Goal: Task Accomplishment & Management: Manage account settings

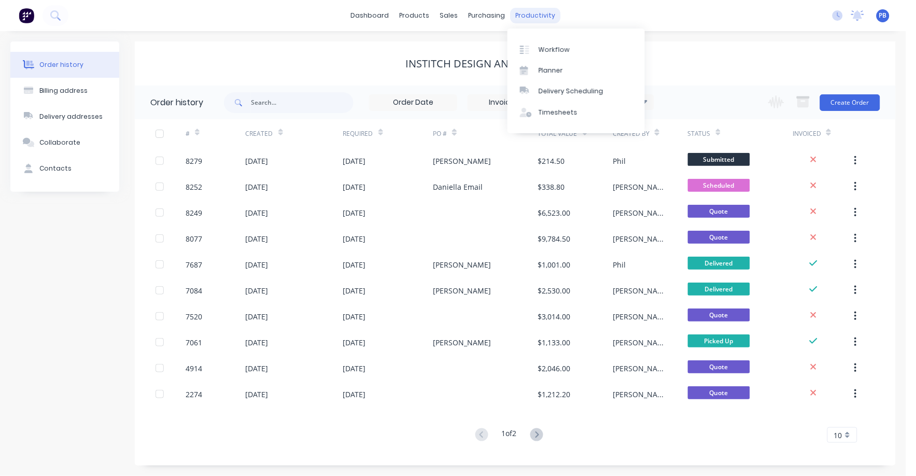
click at [532, 12] on div "productivity" at bounding box center [536, 16] width 50 height 16
click at [552, 48] on div "Workflow" at bounding box center [554, 49] width 31 height 9
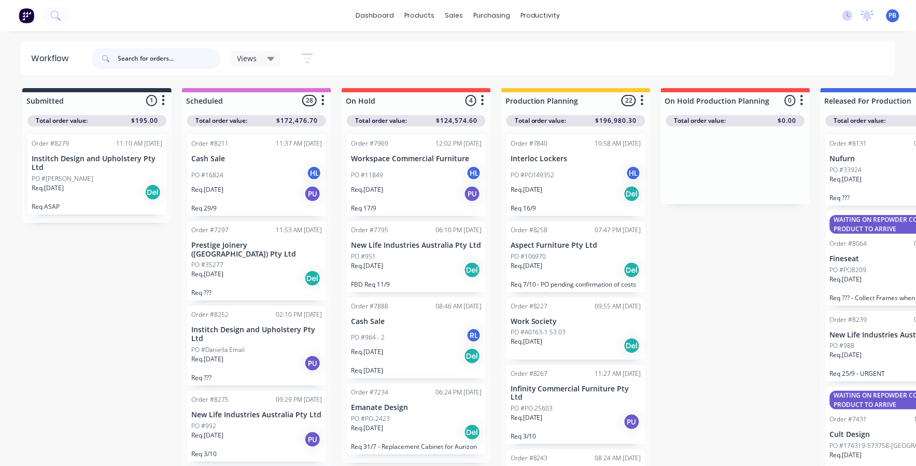
click at [164, 58] on input "text" at bounding box center [169, 58] width 103 height 21
type input "99137"
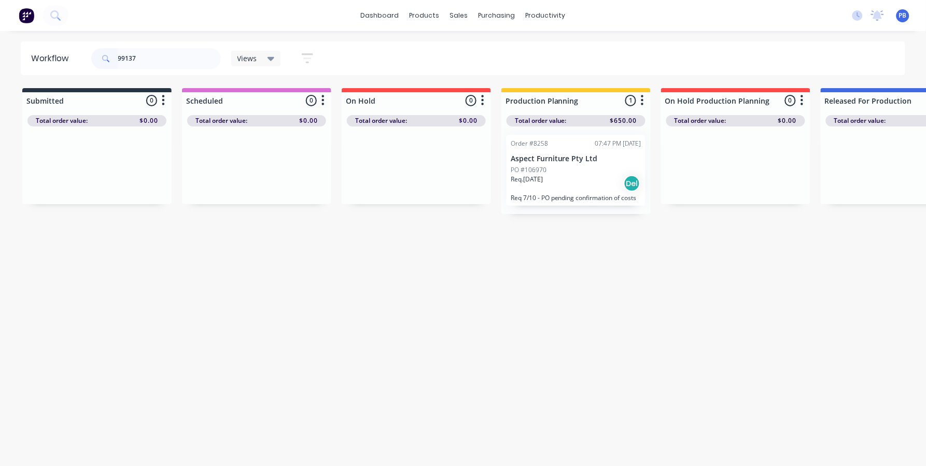
click at [557, 165] on div "PO #106970" at bounding box center [576, 169] width 131 height 9
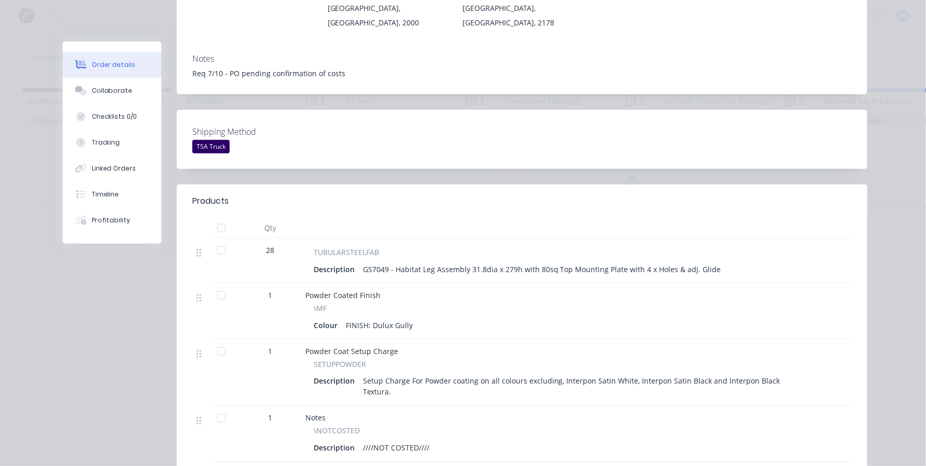
scroll to position [194, 0]
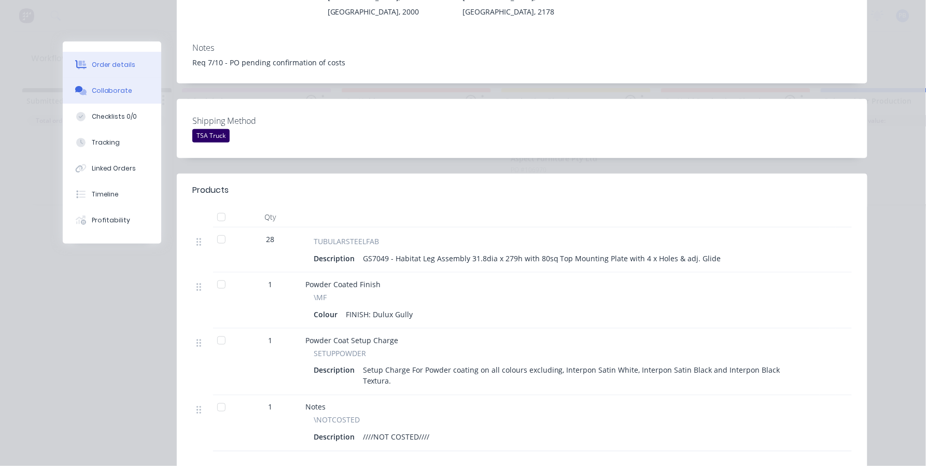
click at [118, 86] on div "Collaborate" at bounding box center [112, 90] width 41 height 9
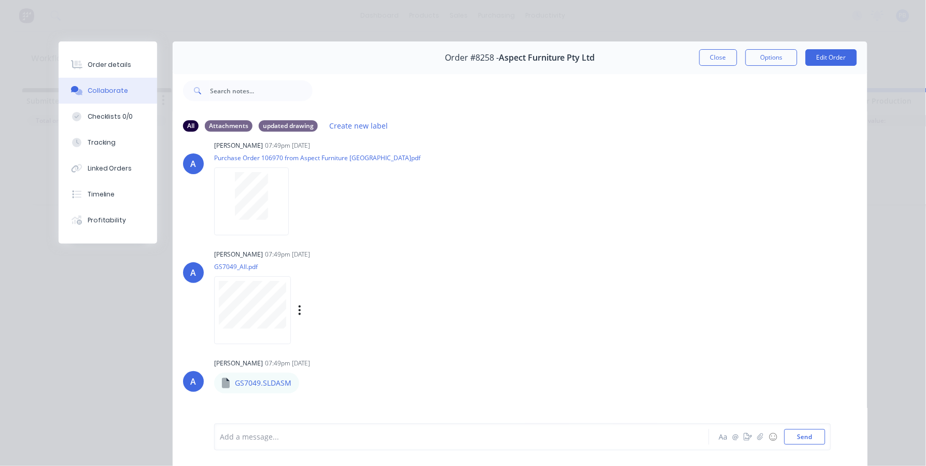
scroll to position [32, 0]
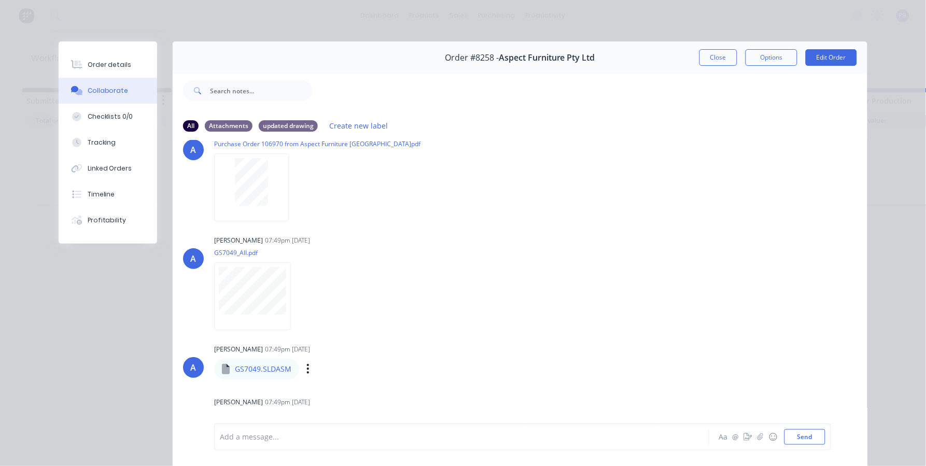
click at [272, 370] on p "GS7049.SLDASM" at bounding box center [263, 369] width 56 height 10
click at [306, 369] on icon "button" at bounding box center [307, 369] width 3 height 12
click at [328, 393] on button "Download" at bounding box center [376, 396] width 117 height 23
click at [615, 191] on div "A [PERSON_NAME] 07:49pm [DATE] Purchase Order 106970 from Aspect Furniture [GEO…" at bounding box center [520, 170] width 695 height 93
click at [711, 59] on button "Close" at bounding box center [718, 57] width 38 height 17
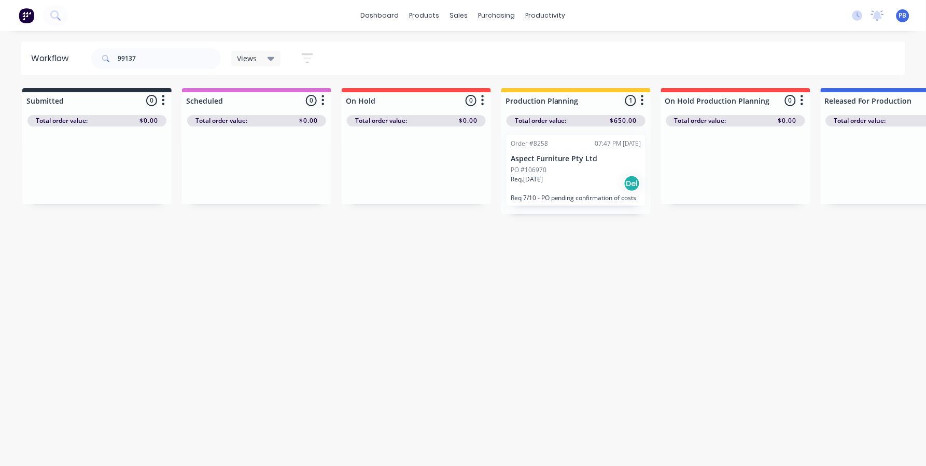
click at [532, 175] on p "Req. [DATE]" at bounding box center [527, 179] width 32 height 9
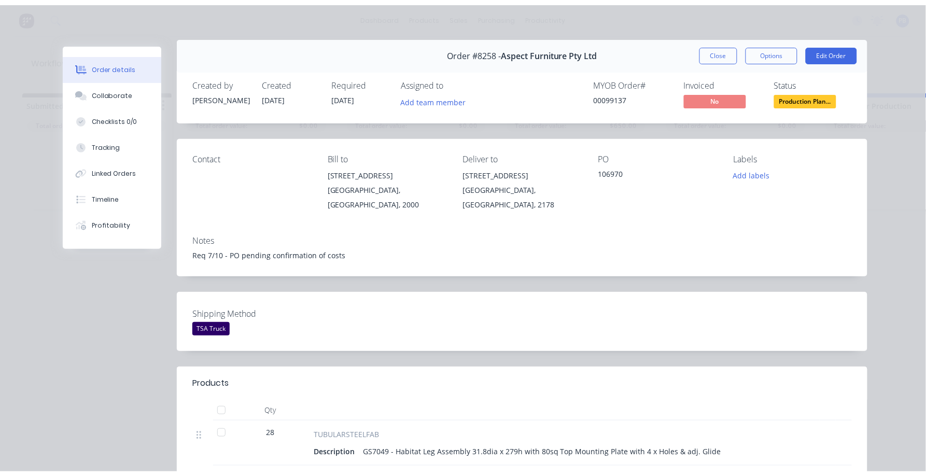
scroll to position [0, 0]
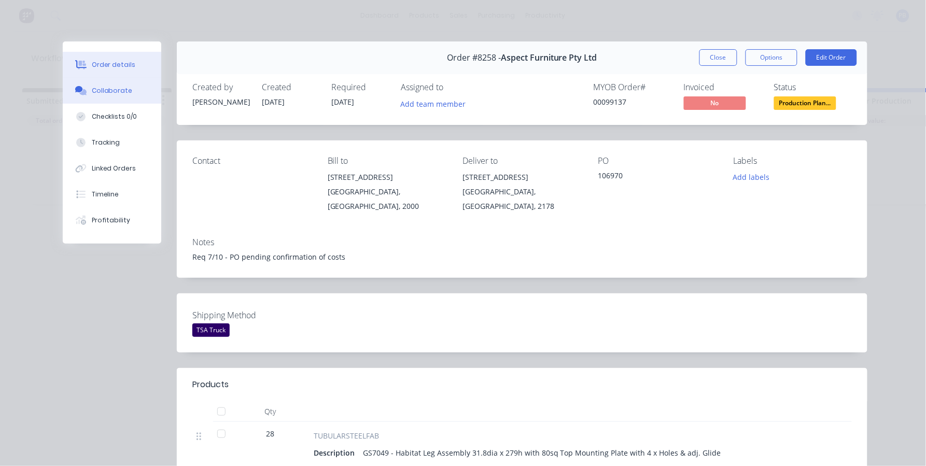
click at [107, 84] on button "Collaborate" at bounding box center [112, 91] width 98 height 26
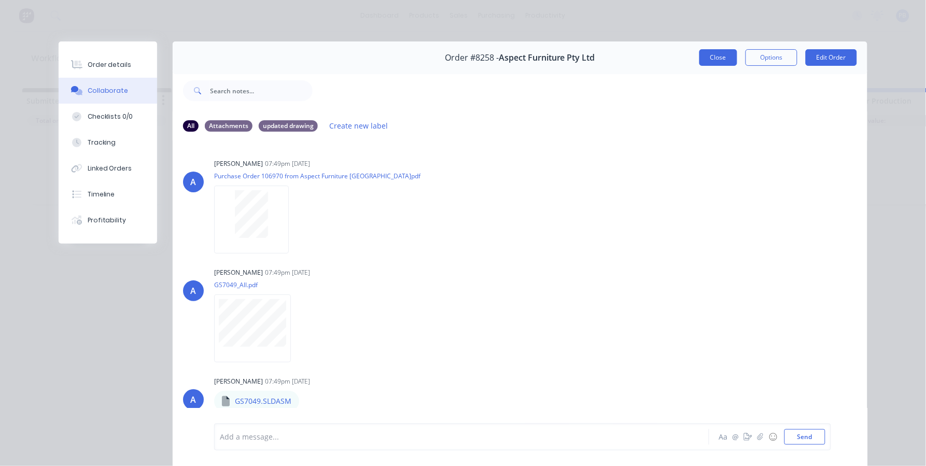
click at [709, 61] on button "Close" at bounding box center [718, 57] width 38 height 17
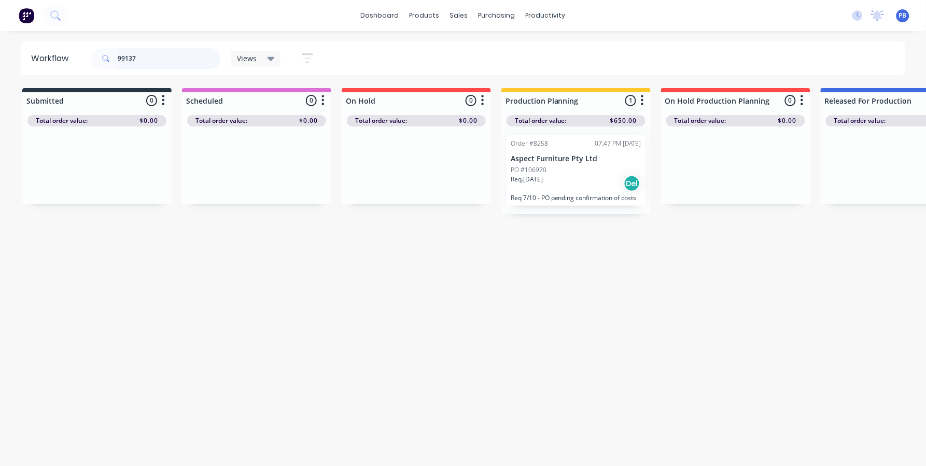
click at [547, 191] on div "Order #8258 07:47 PM [DATE] Aspect Furniture Pty Ltd PO #106970 Req. [DATE] Del…" at bounding box center [575, 170] width 149 height 88
click at [551, 177] on div "Req. [DATE] Del" at bounding box center [576, 184] width 131 height 18
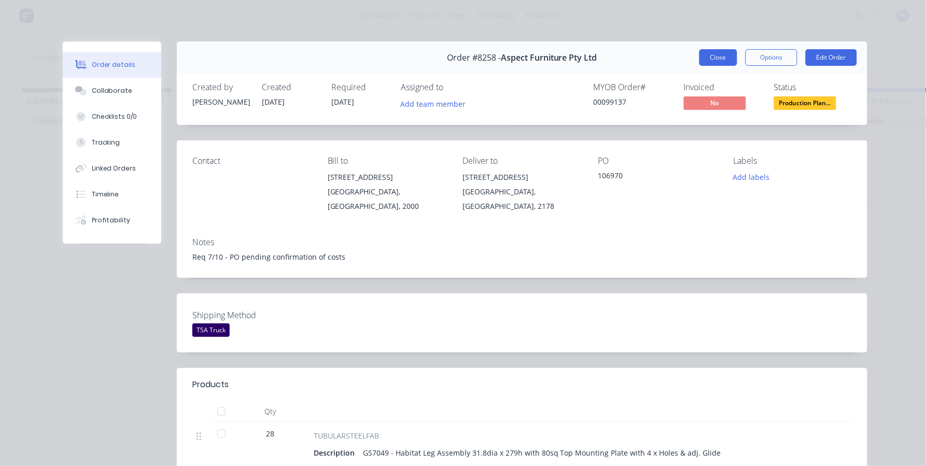
click at [704, 58] on button "Close" at bounding box center [718, 57] width 38 height 17
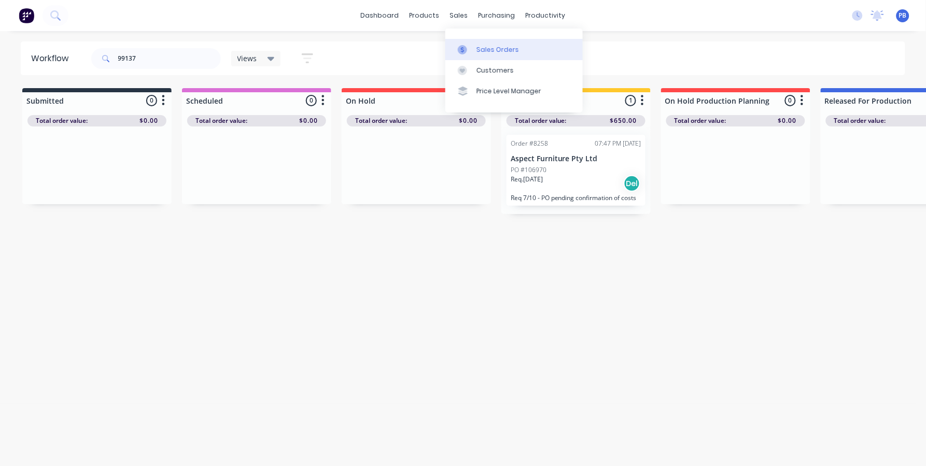
click at [485, 47] on div "Sales Orders" at bounding box center [497, 49] width 42 height 9
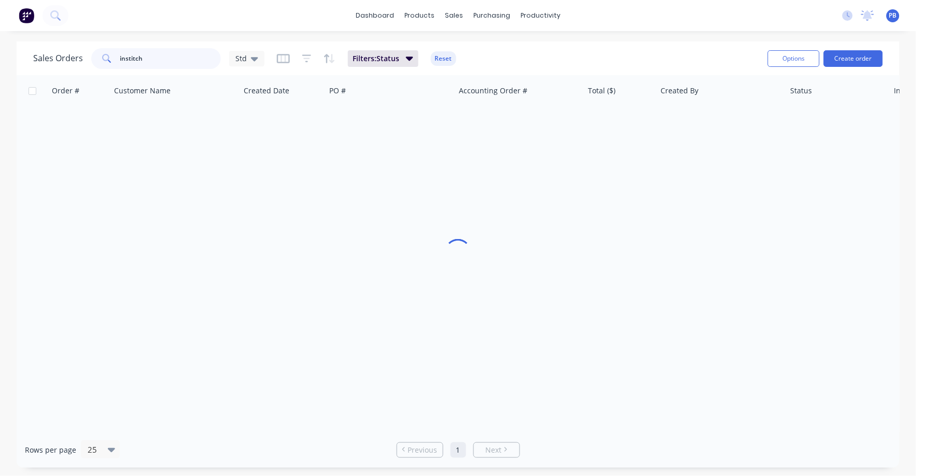
click at [141, 54] on input "institch" at bounding box center [170, 58] width 101 height 21
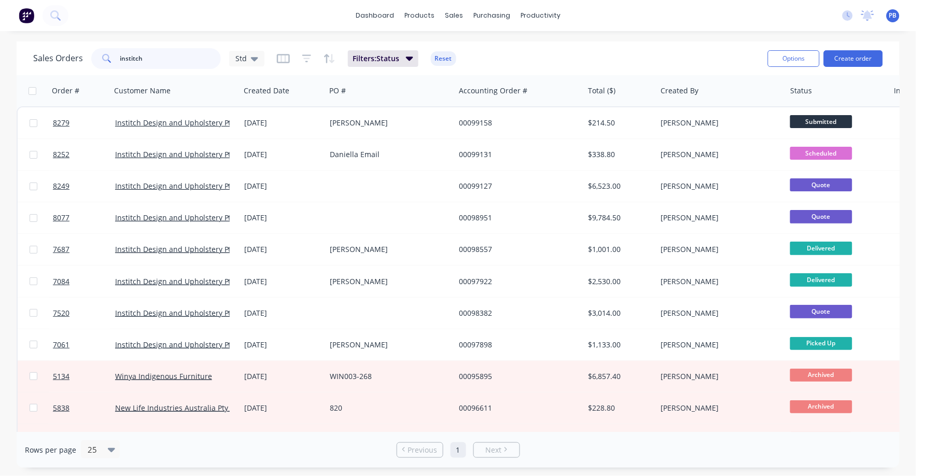
drag, startPoint x: 105, startPoint y: 53, endPoint x: 98, endPoint y: 52, distance: 7.3
click at [98, 52] on div "institch" at bounding box center [156, 58] width 130 height 21
type input "99137"
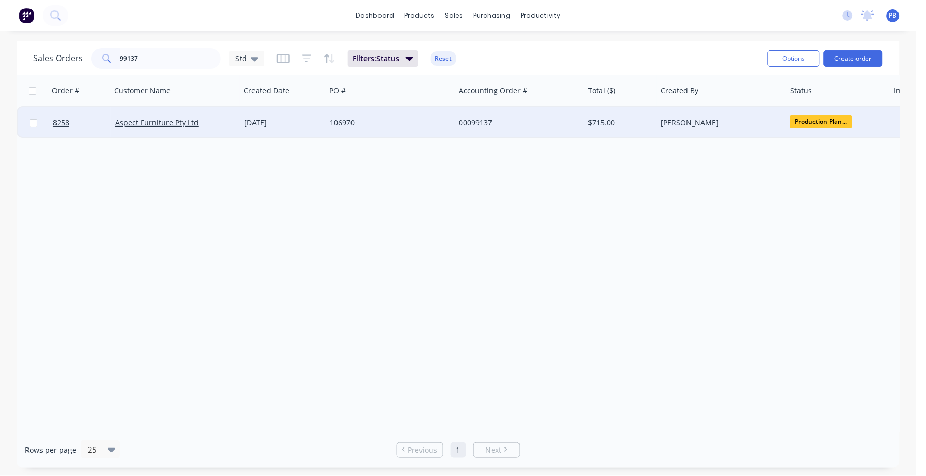
click at [484, 119] on div "00099137" at bounding box center [516, 123] width 115 height 10
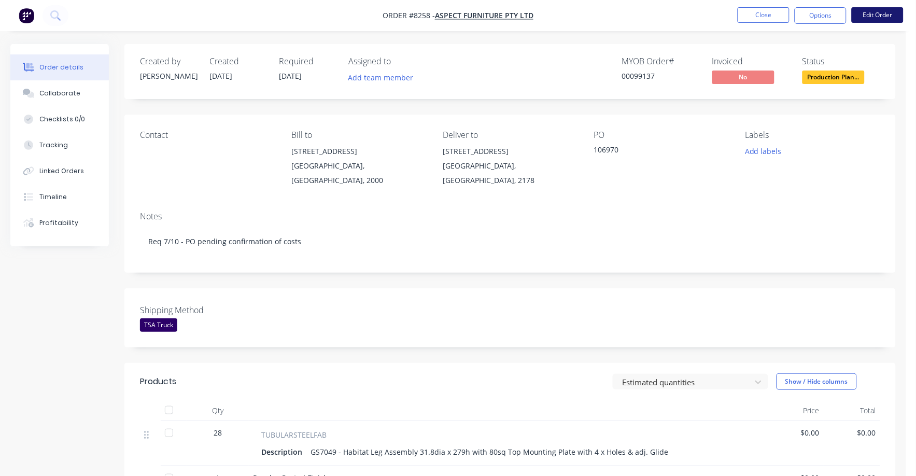
click at [877, 16] on button "Edit Order" at bounding box center [878, 15] width 52 height 16
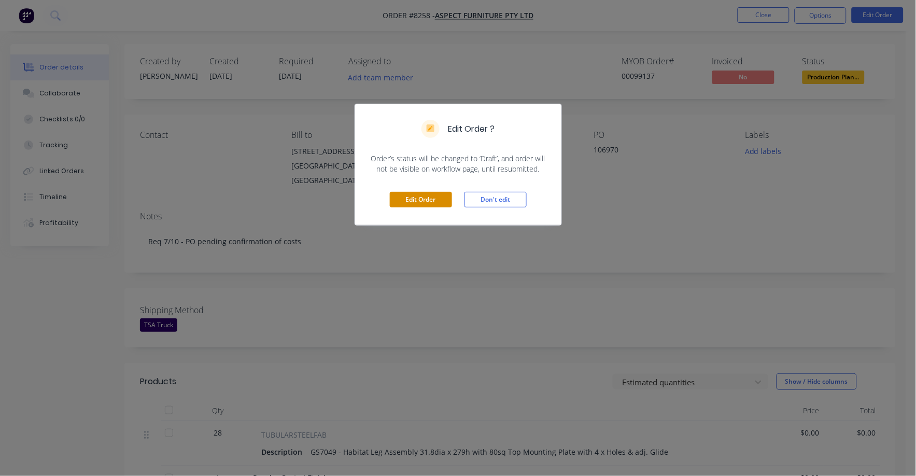
click at [424, 193] on div "Edit Order Don't edit" at bounding box center [458, 199] width 206 height 51
click at [425, 197] on button "Edit Order" at bounding box center [421, 200] width 62 height 16
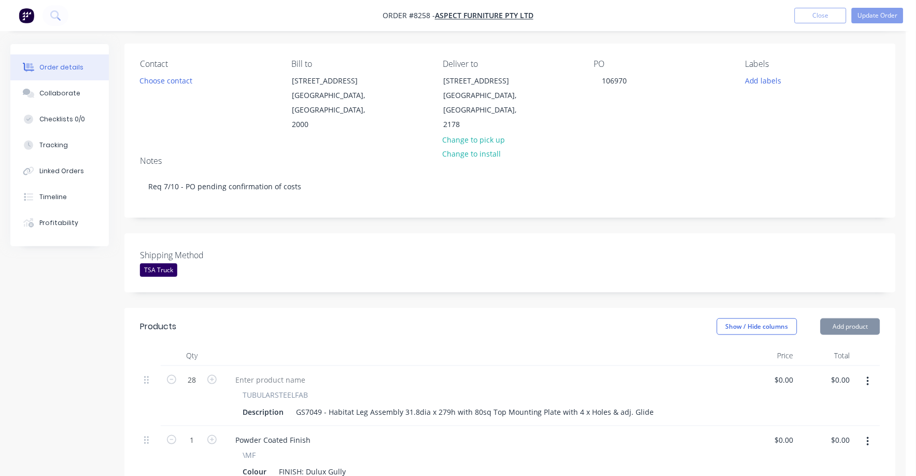
scroll to position [259, 0]
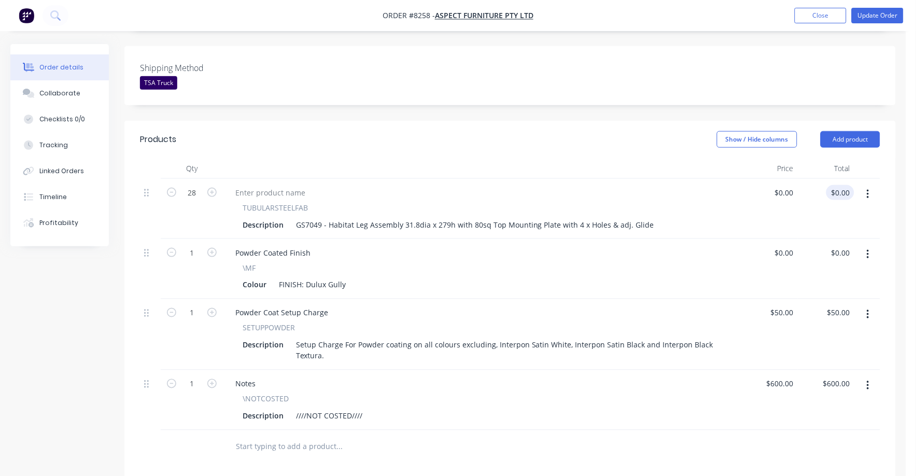
type input "0.00"
click at [844, 185] on input "0.00" at bounding box center [844, 192] width 20 height 15
type input "0"
type input "$0.00"
click at [784, 185] on div "0 $0.00" at bounding box center [784, 192] width 28 height 15
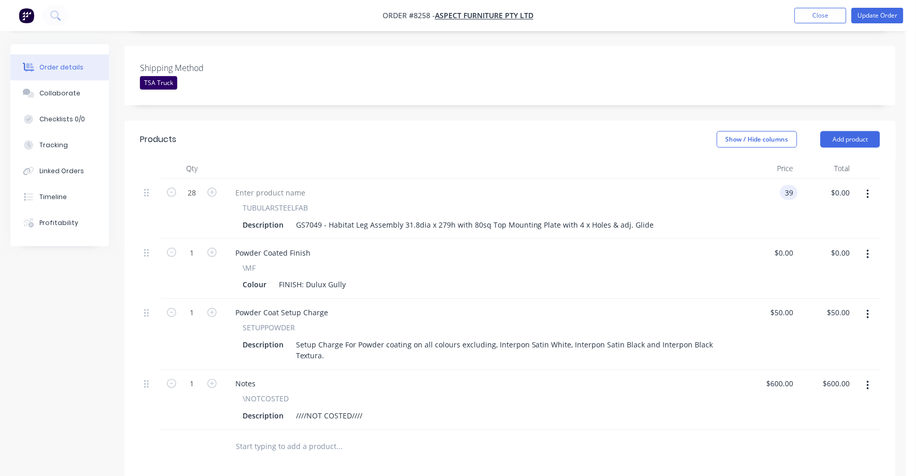
type input "$39.00"
type input "$1,092.00"
click at [705, 245] on div "Powder Coated Finish" at bounding box center [482, 252] width 510 height 15
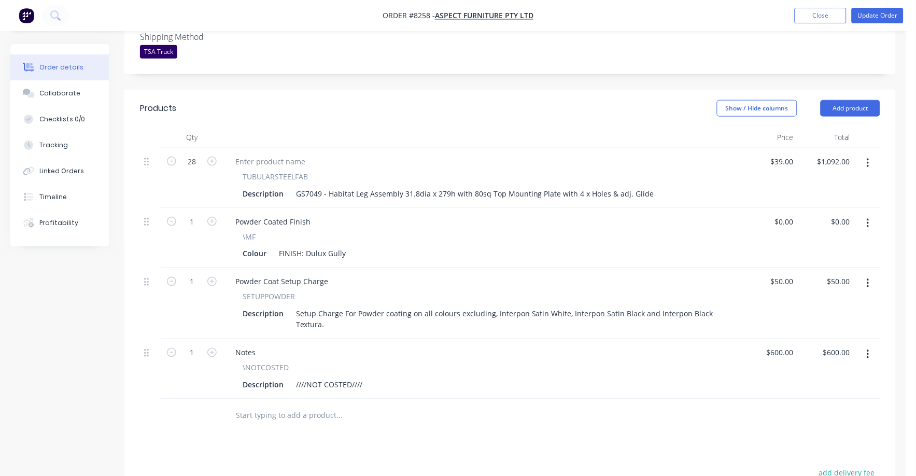
scroll to position [324, 0]
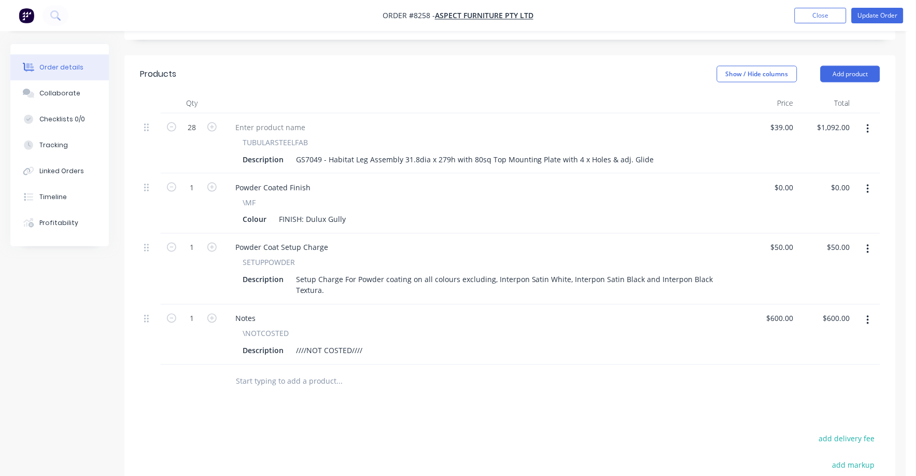
click at [870, 311] on button "button" at bounding box center [868, 320] width 24 height 19
click at [808, 402] on div "Delete" at bounding box center [831, 409] width 80 height 15
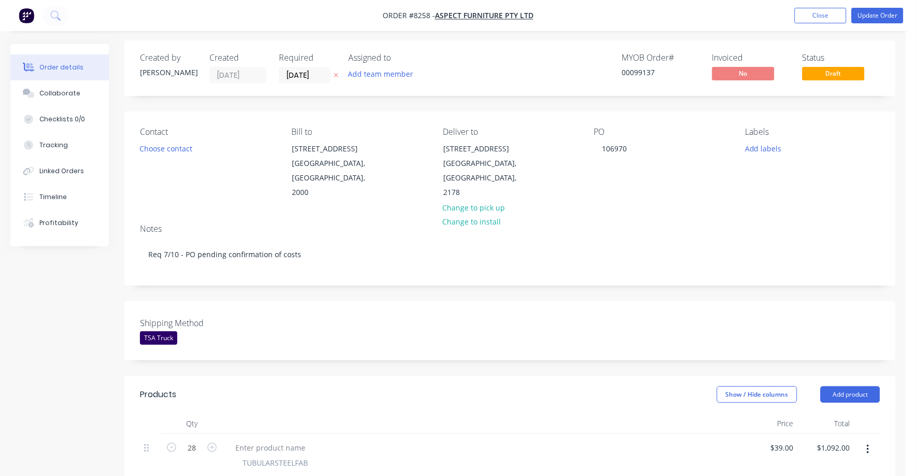
scroll to position [0, 0]
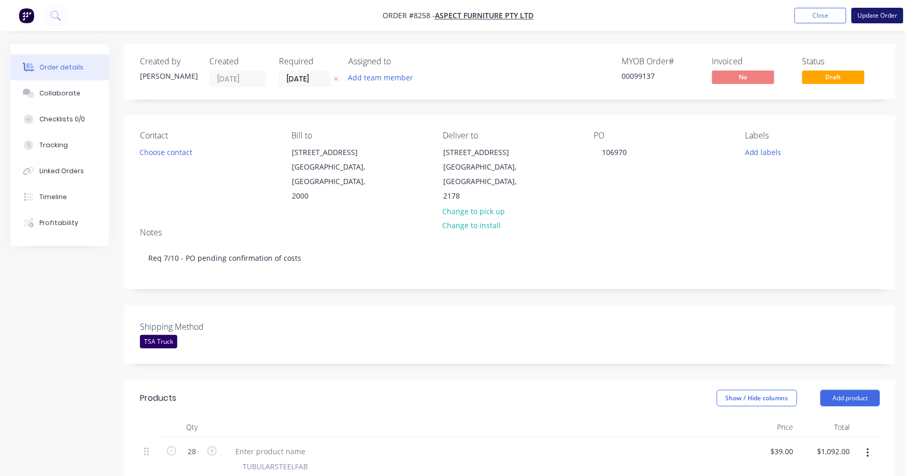
click at [886, 14] on button "Update Order" at bounding box center [878, 16] width 52 height 16
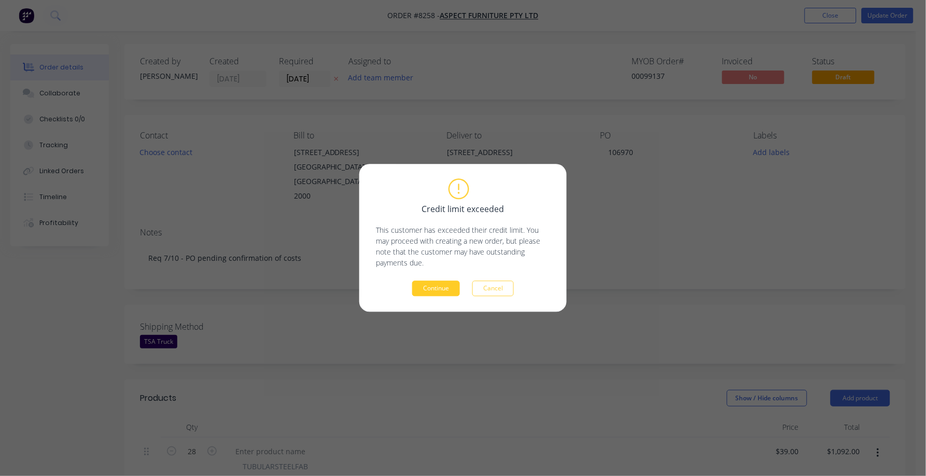
click at [440, 293] on button "Continue" at bounding box center [436, 289] width 48 height 16
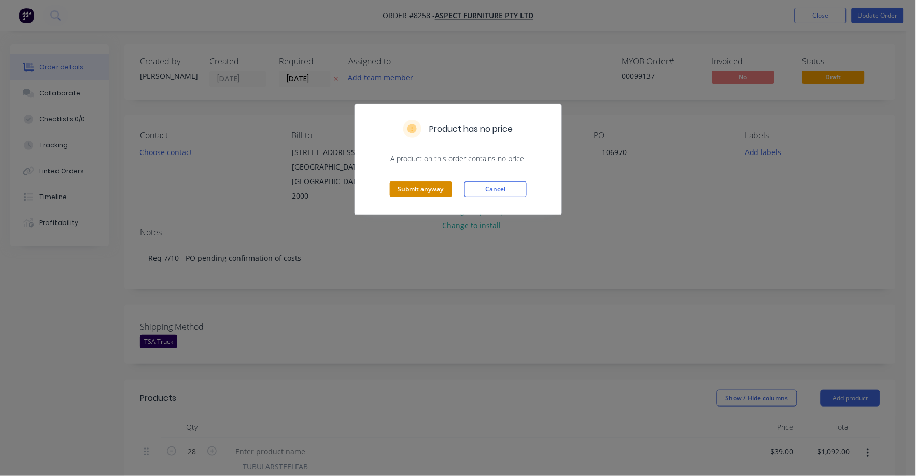
click at [438, 193] on button "Submit anyway" at bounding box center [421, 189] width 62 height 16
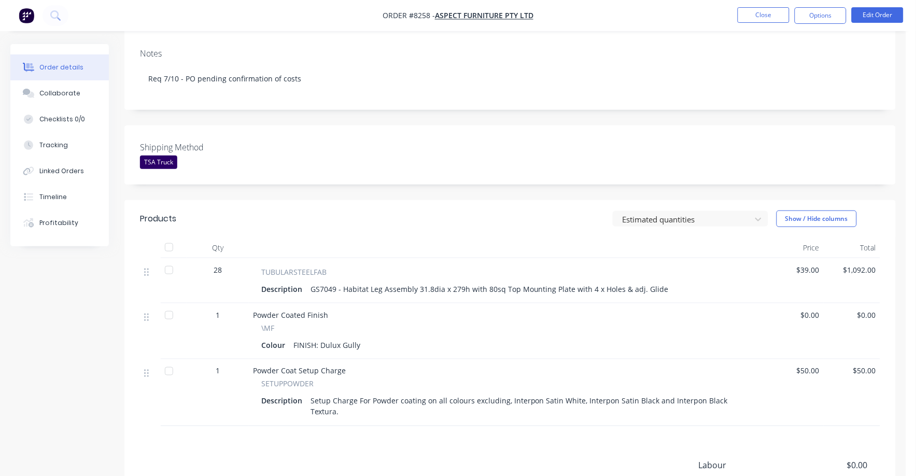
scroll to position [129, 0]
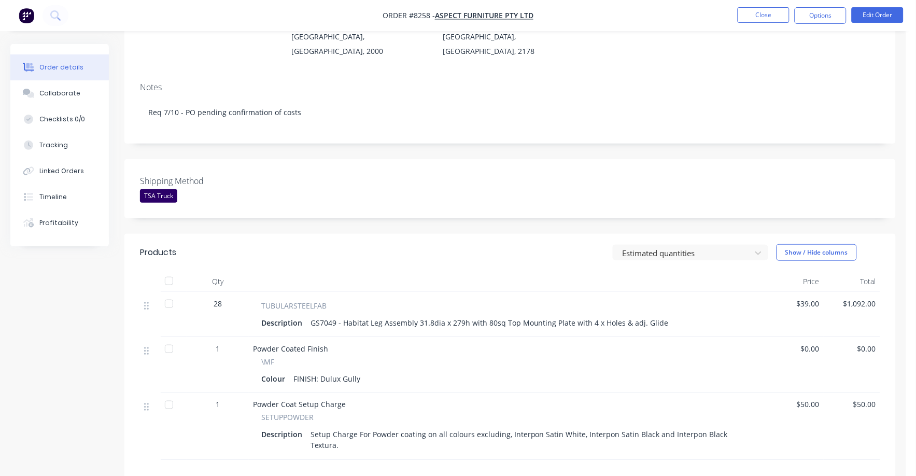
click at [812, 298] on span "$39.00" at bounding box center [795, 303] width 48 height 11
click at [880, 11] on button "Edit Order" at bounding box center [878, 15] width 52 height 16
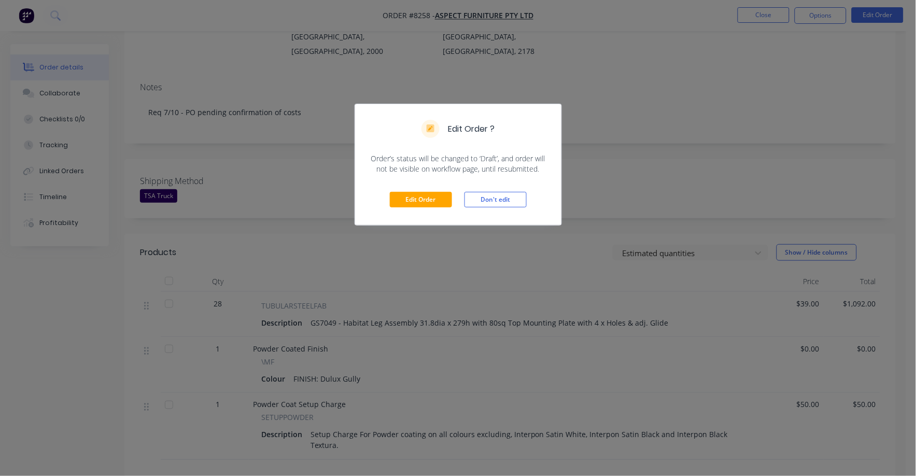
click at [437, 187] on div "Edit Order Don't edit" at bounding box center [458, 199] width 206 height 51
click at [435, 201] on button "Edit Order" at bounding box center [421, 200] width 62 height 16
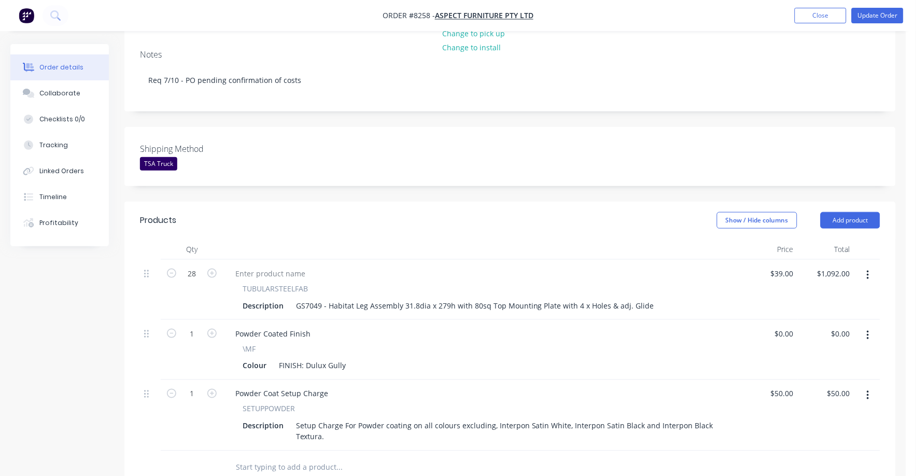
scroll to position [194, 0]
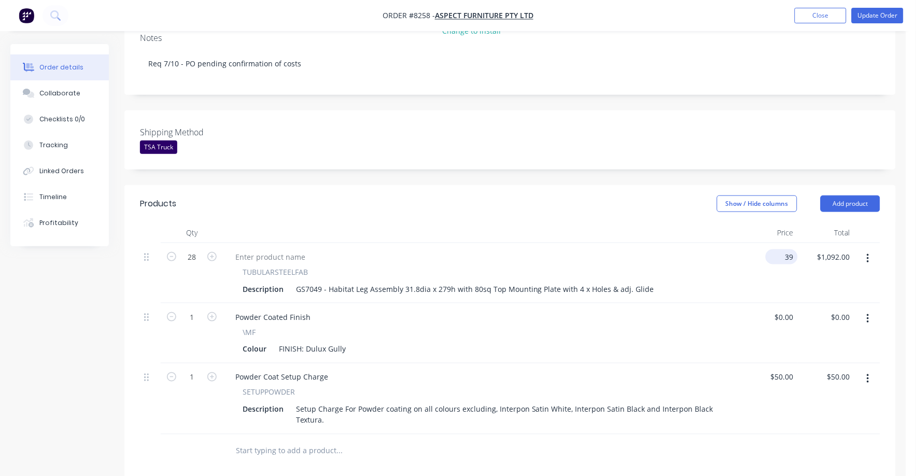
click at [794, 249] on input "39" at bounding box center [784, 256] width 28 height 15
type input "$37.00"
type input "$1,036.00"
click at [671, 185] on header "Products Show / Hide columns Add product" at bounding box center [509, 203] width 771 height 37
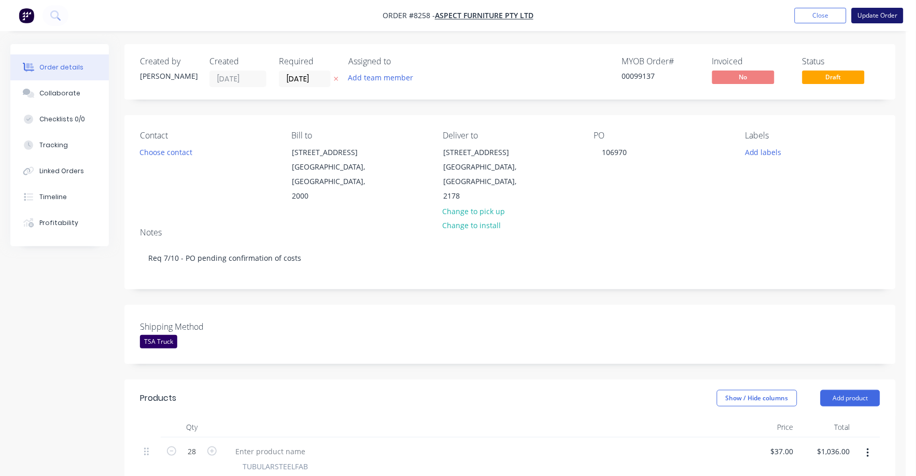
click at [878, 12] on button "Update Order" at bounding box center [878, 16] width 52 height 16
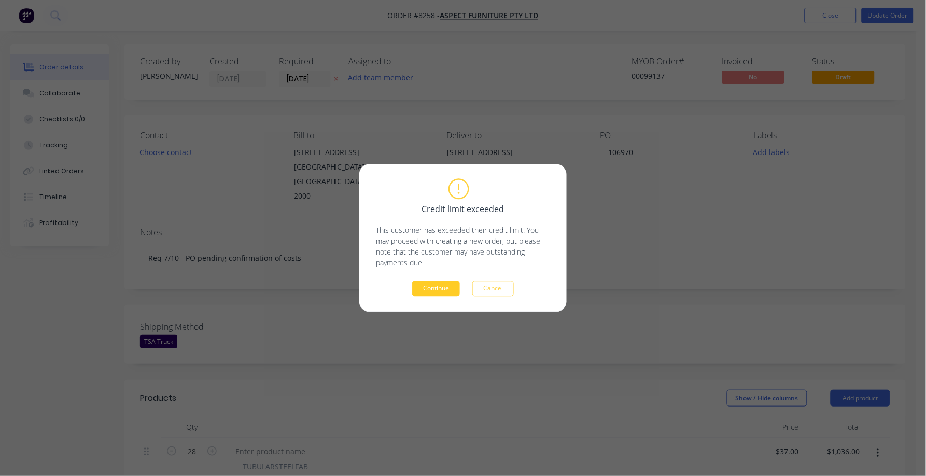
click at [452, 289] on button "Continue" at bounding box center [436, 289] width 48 height 16
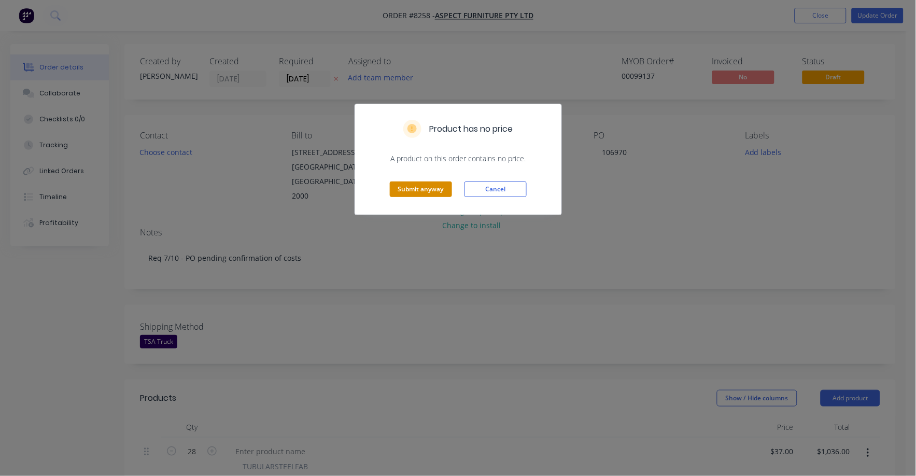
click at [433, 192] on button "Submit anyway" at bounding box center [421, 189] width 62 height 16
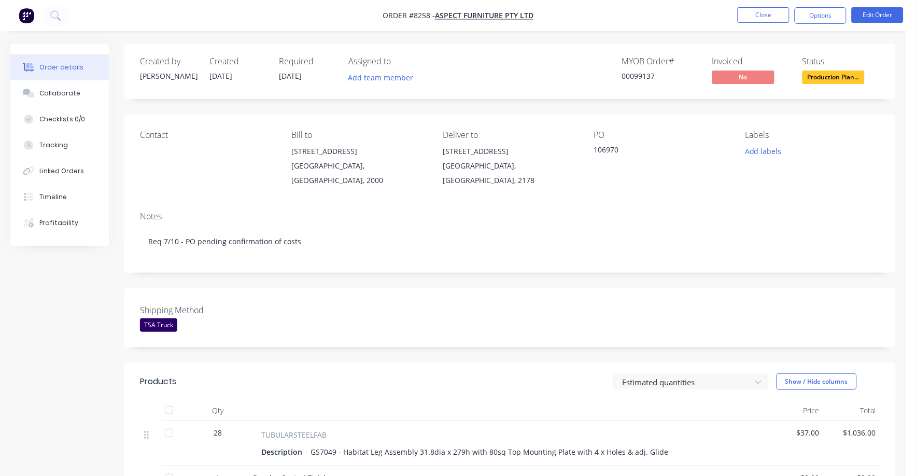
drag, startPoint x: 217, startPoint y: 164, endPoint x: 154, endPoint y: 177, distance: 64.4
click at [768, 11] on button "Close" at bounding box center [764, 15] width 52 height 16
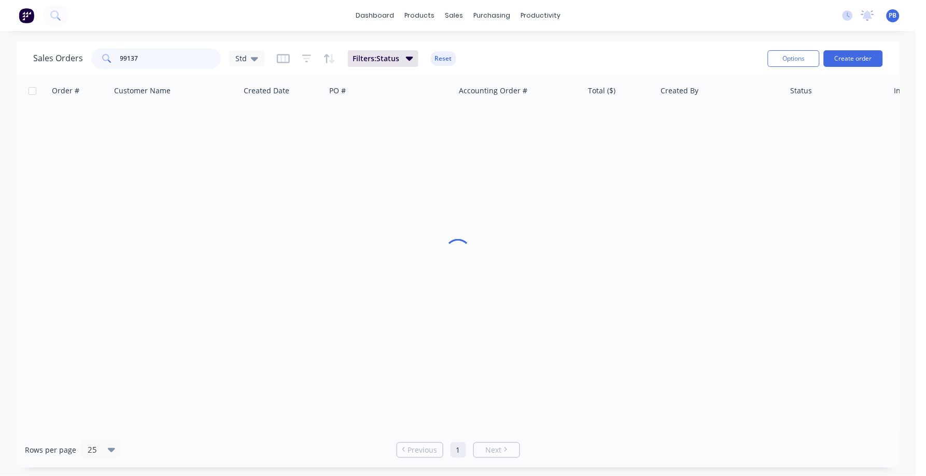
drag, startPoint x: 164, startPoint y: 59, endPoint x: 87, endPoint y: 49, distance: 77.3
click at [87, 49] on div "Sales Orders 99137 Std" at bounding box center [148, 58] width 231 height 21
type input "99094"
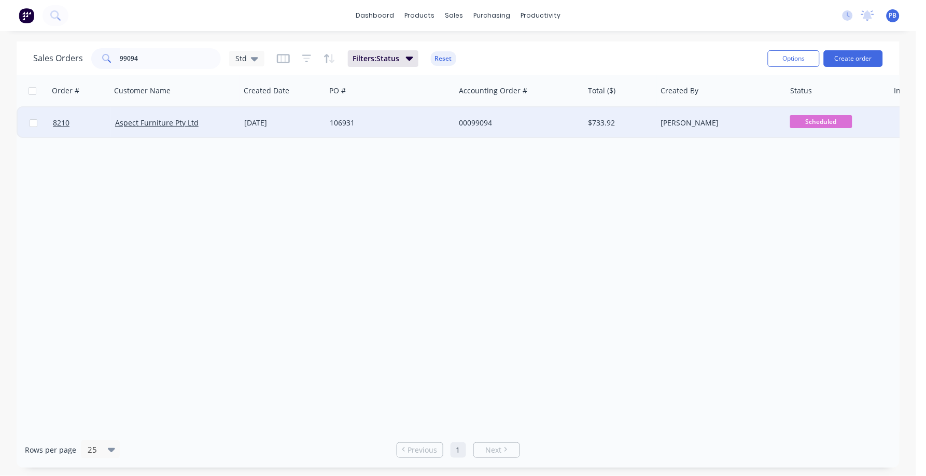
click at [482, 120] on div "00099094" at bounding box center [516, 123] width 115 height 10
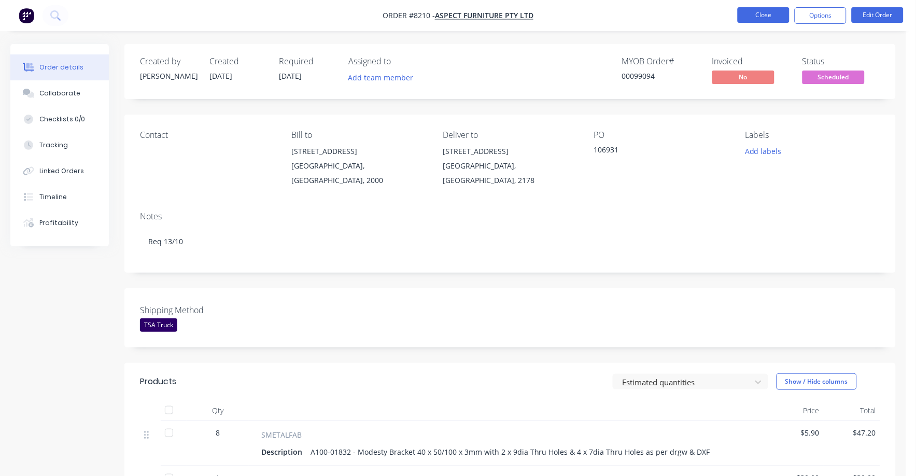
click at [761, 14] on button "Close" at bounding box center [764, 15] width 52 height 16
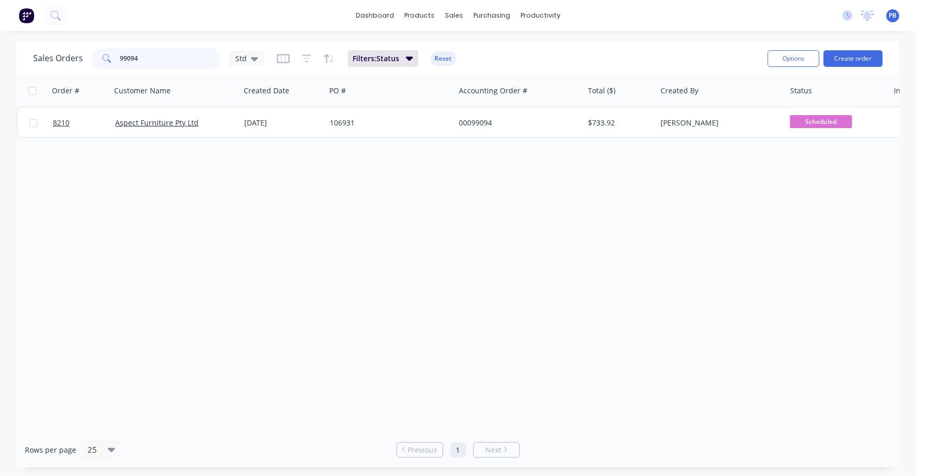
drag, startPoint x: 160, startPoint y: 62, endPoint x: 95, endPoint y: 53, distance: 65.3
click at [95, 53] on div "99094" at bounding box center [156, 58] width 130 height 21
type input "aspen"
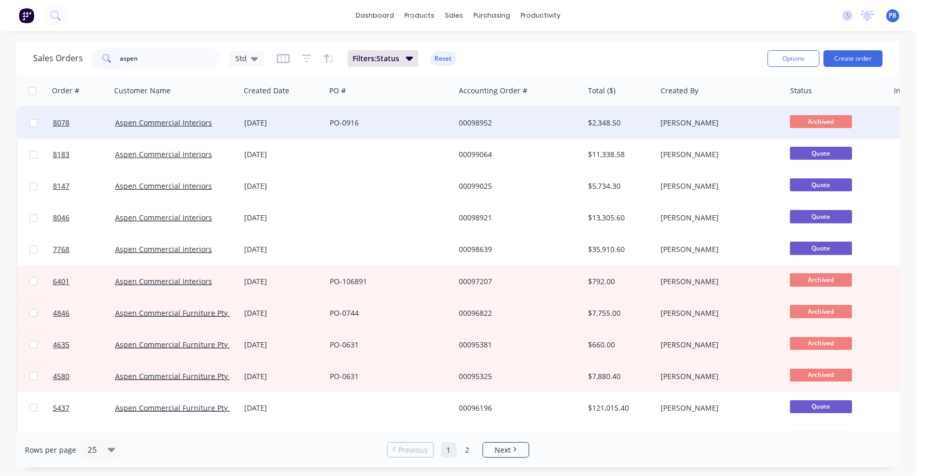
click at [480, 124] on div "00098952" at bounding box center [516, 123] width 115 height 10
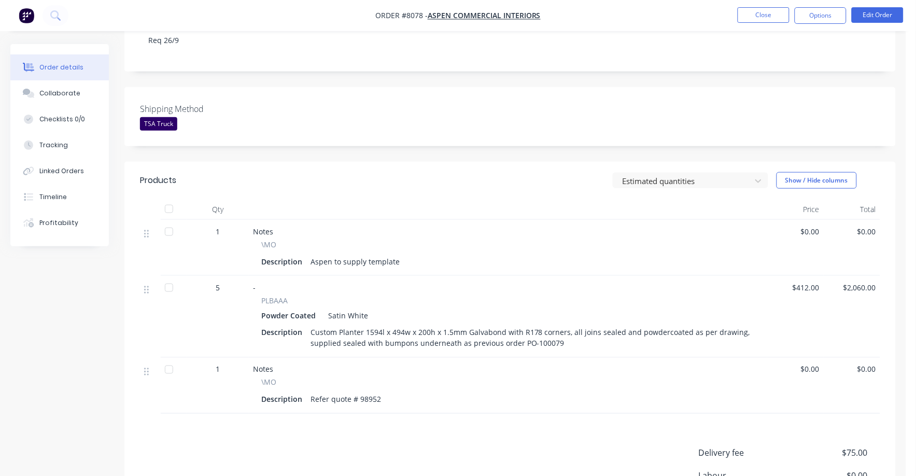
scroll to position [183, 0]
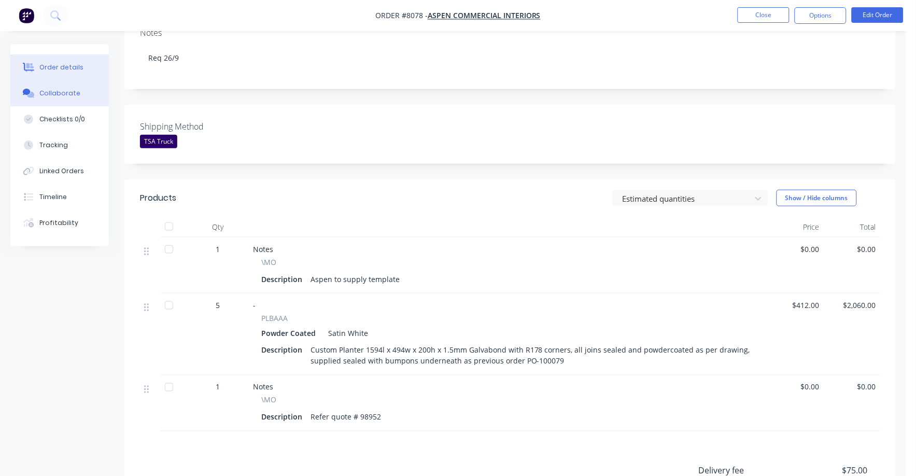
click at [61, 89] on div "Collaborate" at bounding box center [59, 93] width 41 height 9
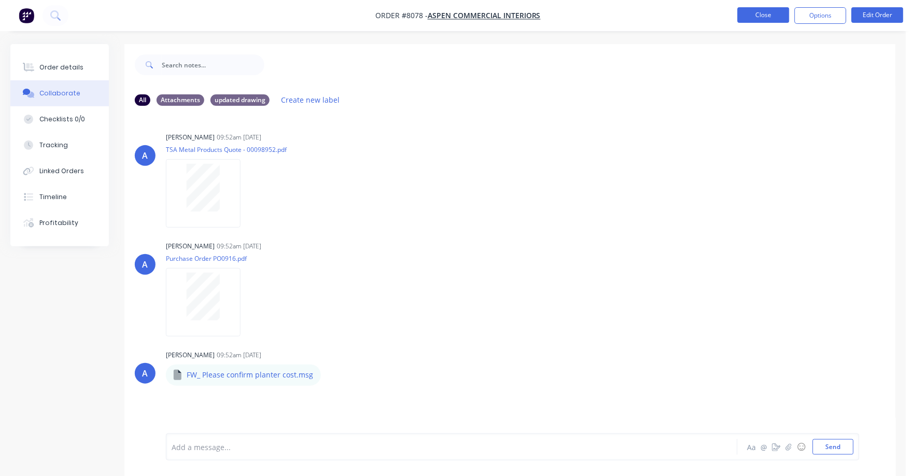
click at [750, 17] on button "Close" at bounding box center [764, 15] width 52 height 16
